Goal: Task Accomplishment & Management: Manage account settings

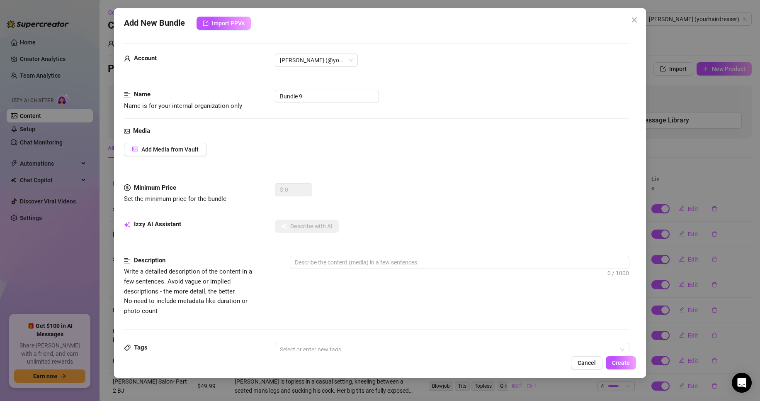
scroll to position [14, 0]
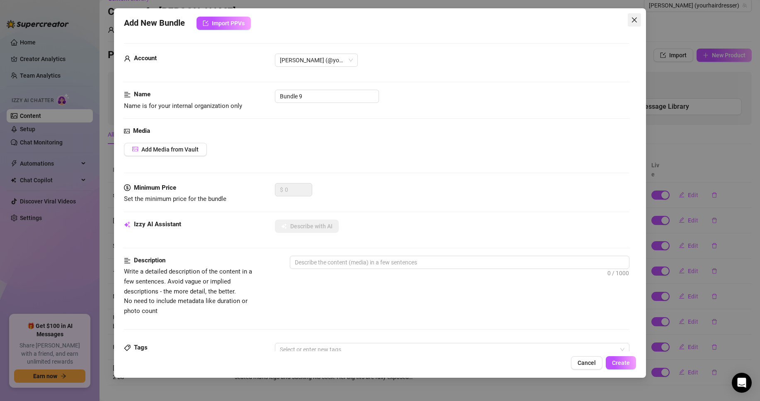
click at [632, 16] on button "Close" at bounding box center [634, 19] width 13 height 13
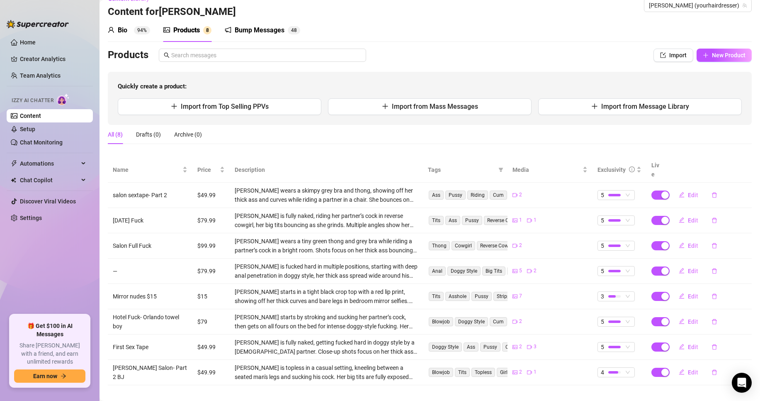
click at [41, 116] on link "Content" at bounding box center [30, 115] width 21 height 7
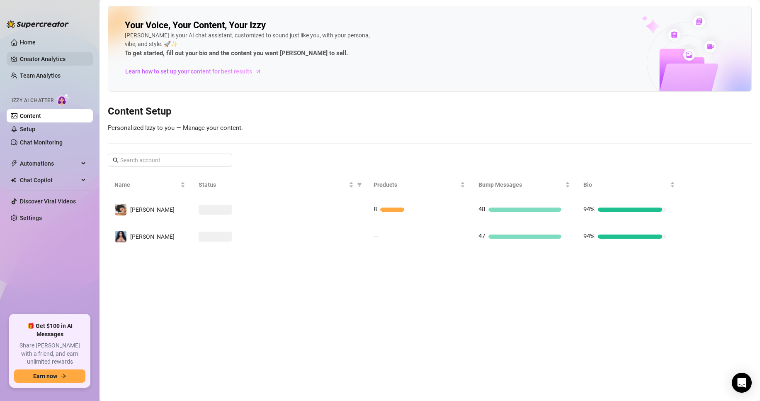
click at [35, 58] on link "Creator Analytics" at bounding box center [53, 58] width 66 height 13
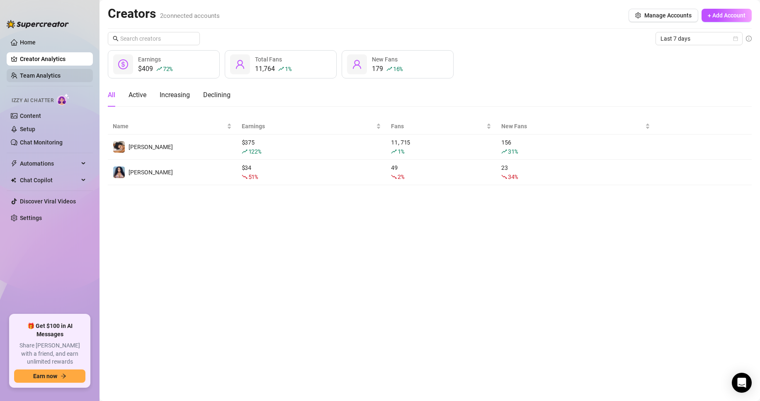
click at [31, 75] on link "Team Analytics" at bounding box center [40, 75] width 41 height 7
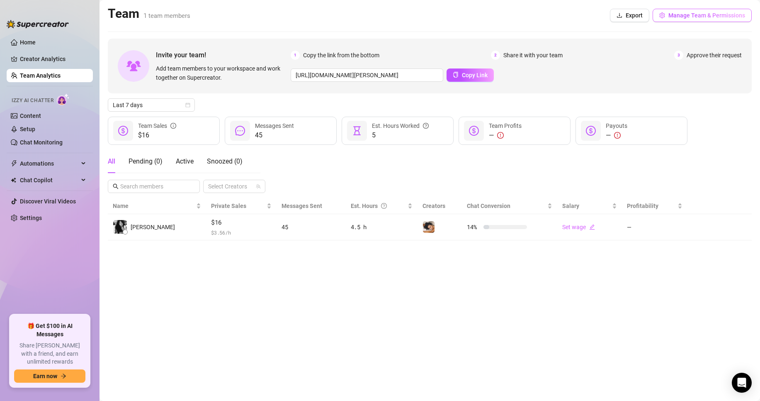
click at [667, 13] on button "Manage Team & Permissions" at bounding box center [702, 15] width 99 height 13
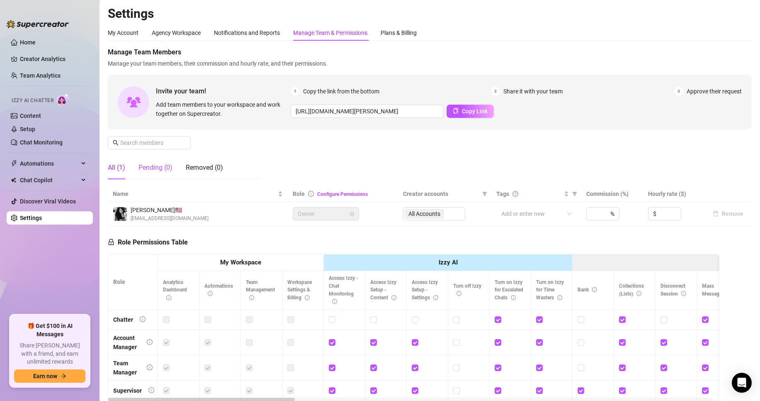
click at [147, 169] on div "Pending (0)" at bounding box center [156, 168] width 34 height 10
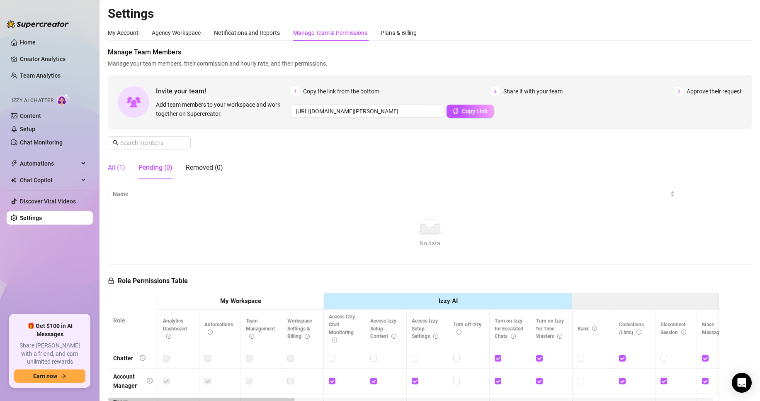
click at [118, 170] on div "All (1)" at bounding box center [116, 168] width 17 height 10
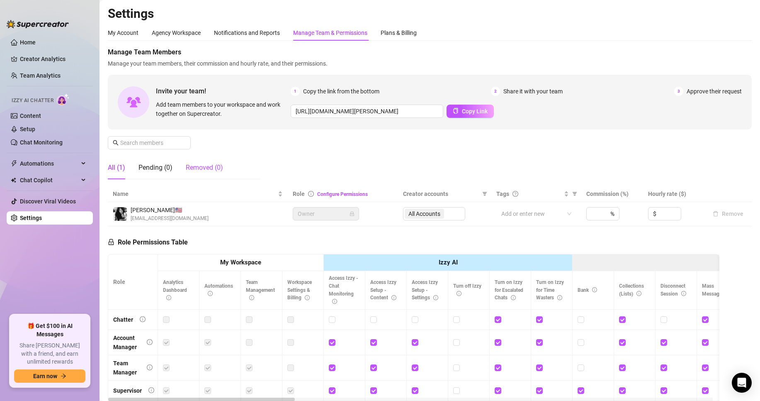
click at [198, 165] on div "Removed (0)" at bounding box center [204, 168] width 37 height 10
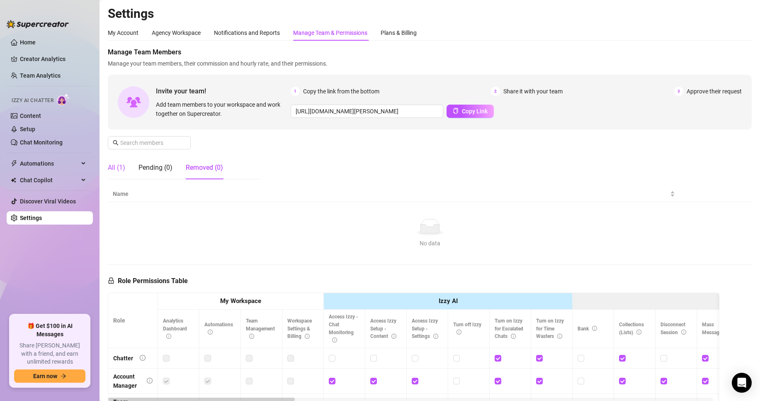
click at [114, 169] on div "All (1)" at bounding box center [116, 168] width 17 height 10
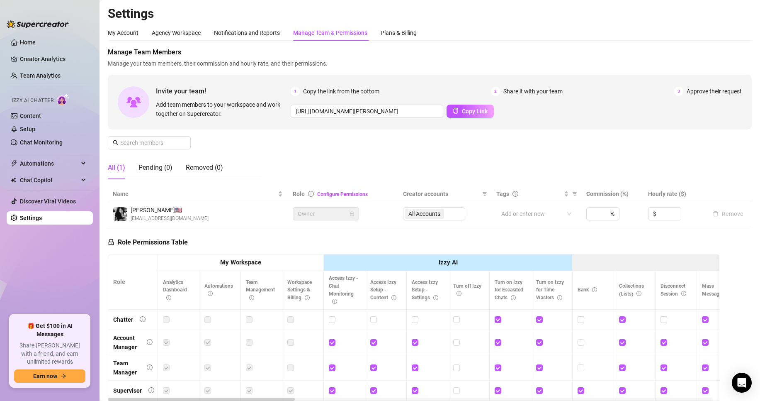
click at [348, 218] on span "Owner" at bounding box center [326, 213] width 56 height 12
click at [426, 216] on div "All Accounts" at bounding box center [434, 213] width 62 height 13
click at [520, 212] on div at bounding box center [532, 214] width 68 height 12
click at [532, 249] on div "No data" at bounding box center [531, 251] width 59 height 9
click at [469, 233] on div "Role Permissions Table Role My Workspace Izzy AI OnlyFans Side Menu OnlyFans Ch…" at bounding box center [414, 345] width 612 height 239
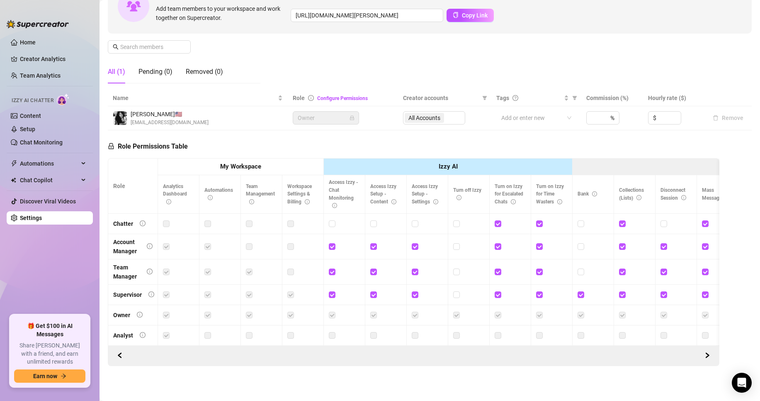
scroll to position [103, 0]
